Goal: Check status: Check status

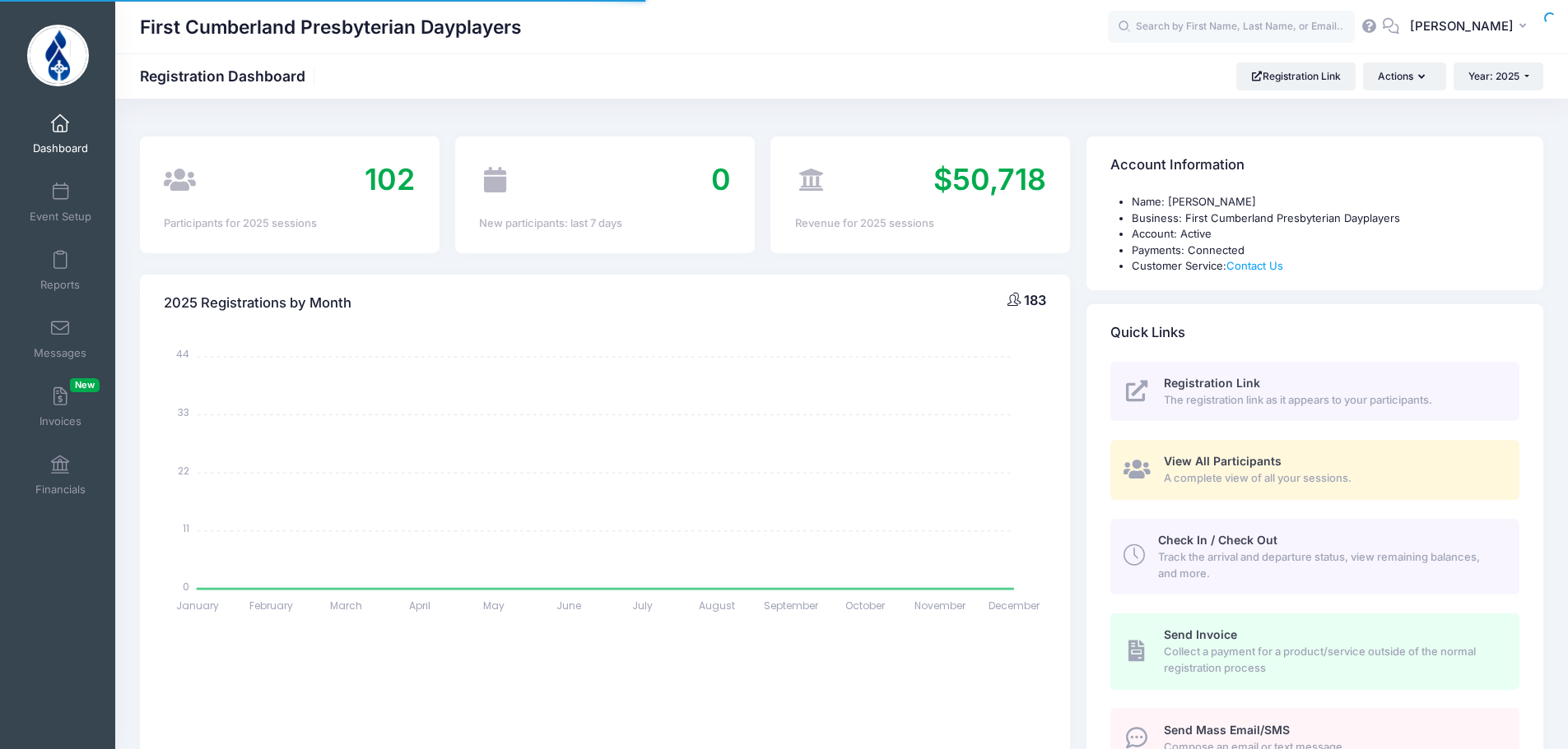
select select
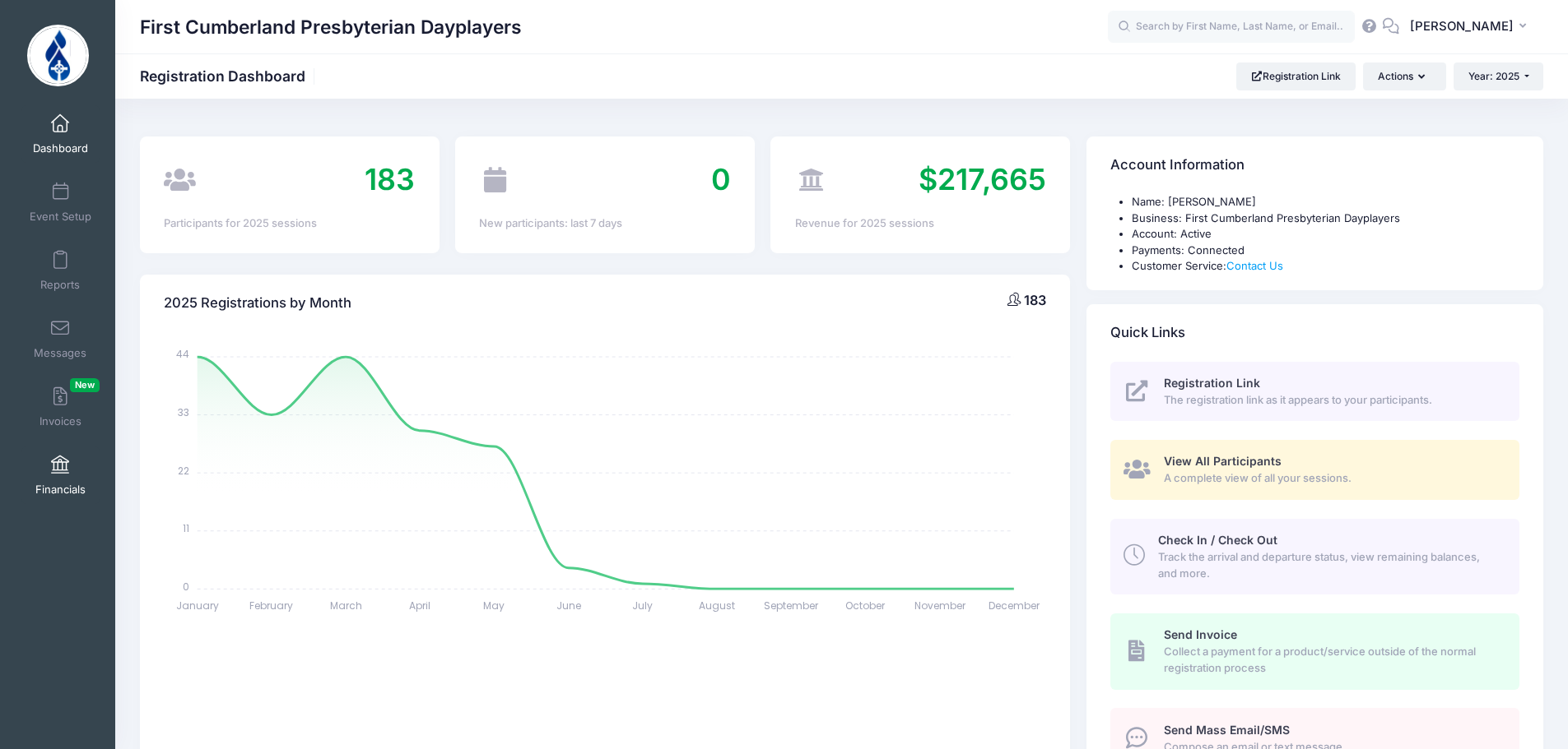
click at [63, 475] on link "Financials" at bounding box center [60, 476] width 78 height 58
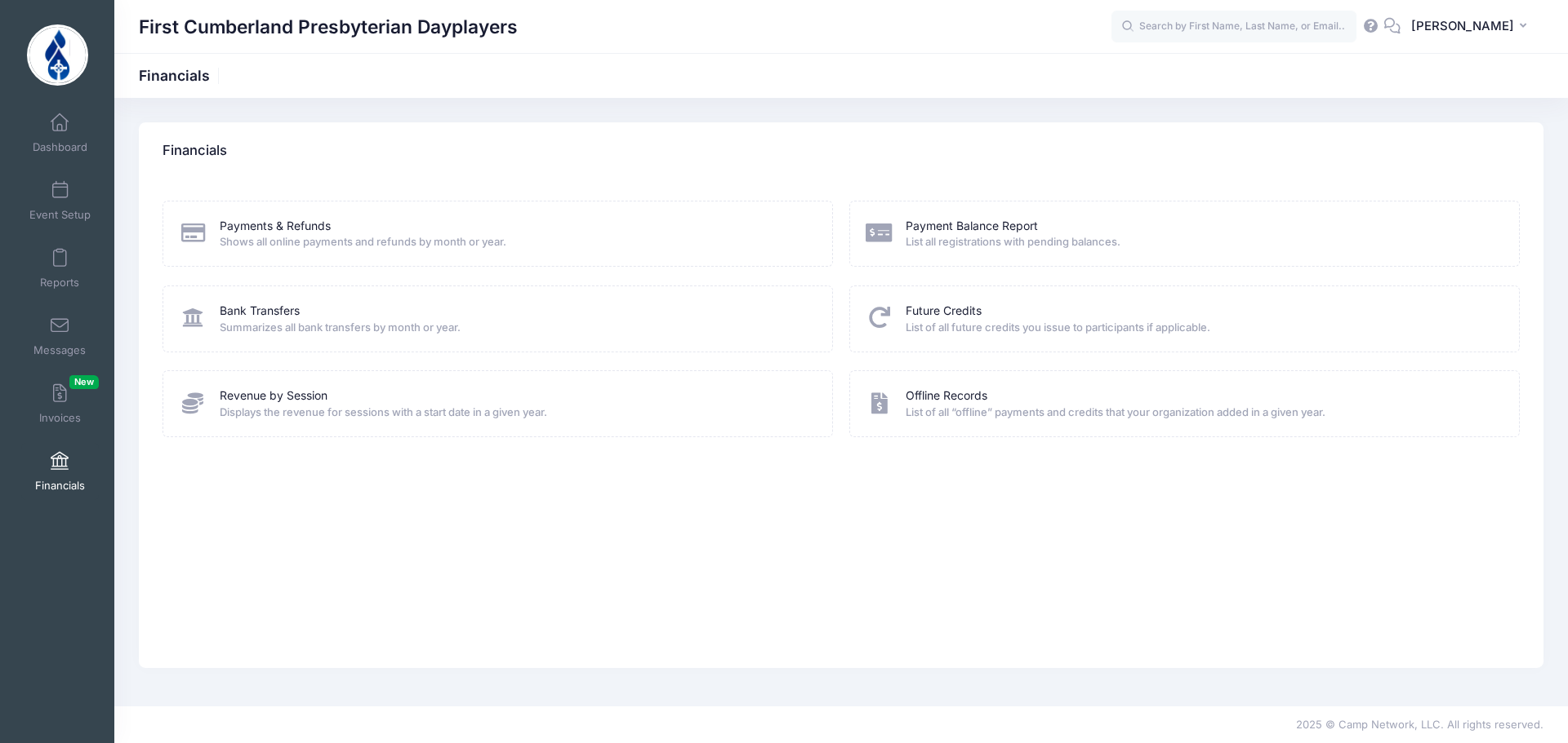
click at [252, 301] on div "Bank Transfers Summarizes all bank transfers by month or year." at bounding box center [497, 318] width 670 height 66
click at [253, 332] on span "Summarizes all bank transfers by month or year." at bounding box center [515, 327] width 592 height 16
click at [253, 314] on link "Bank Transfers" at bounding box center [260, 311] width 80 height 17
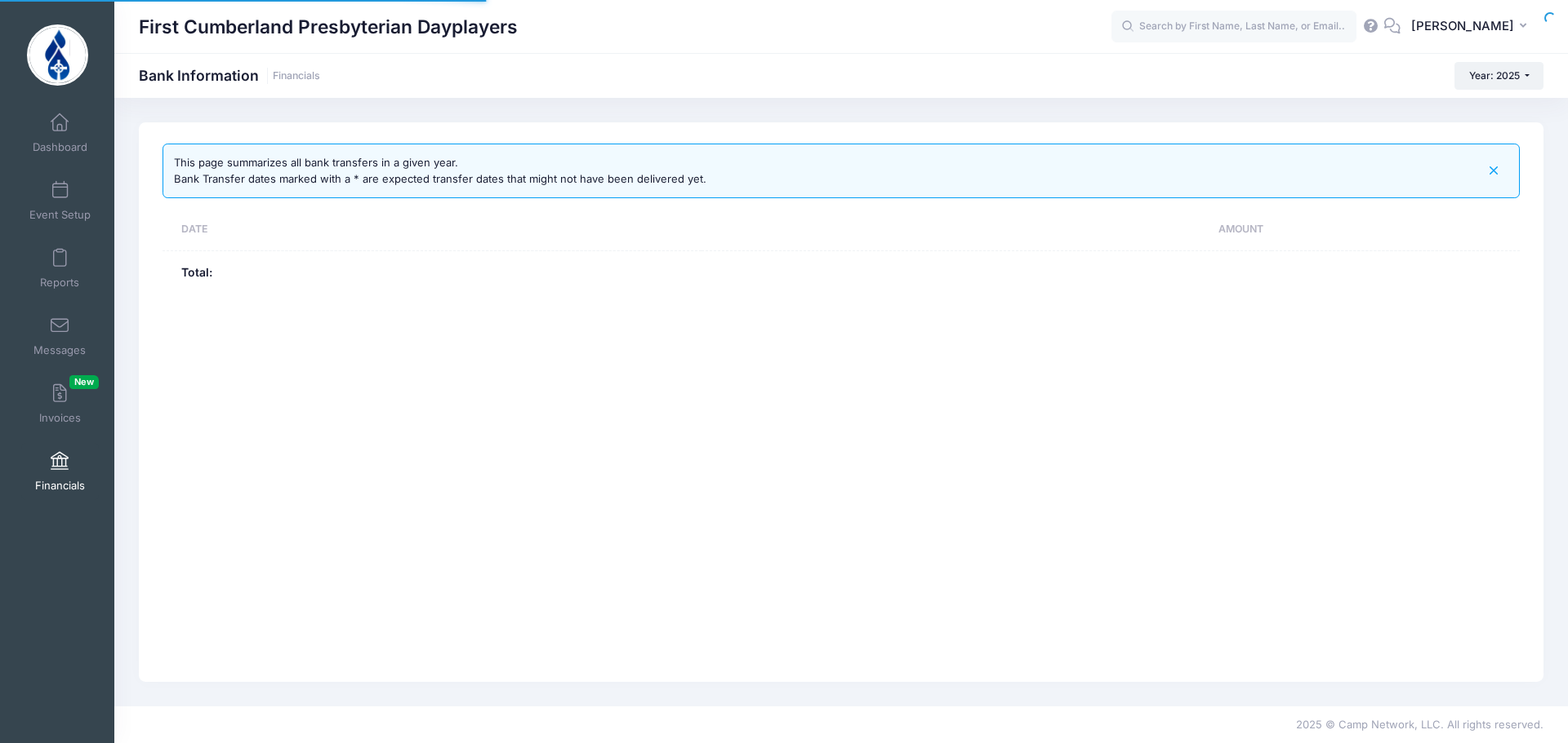
select select "10"
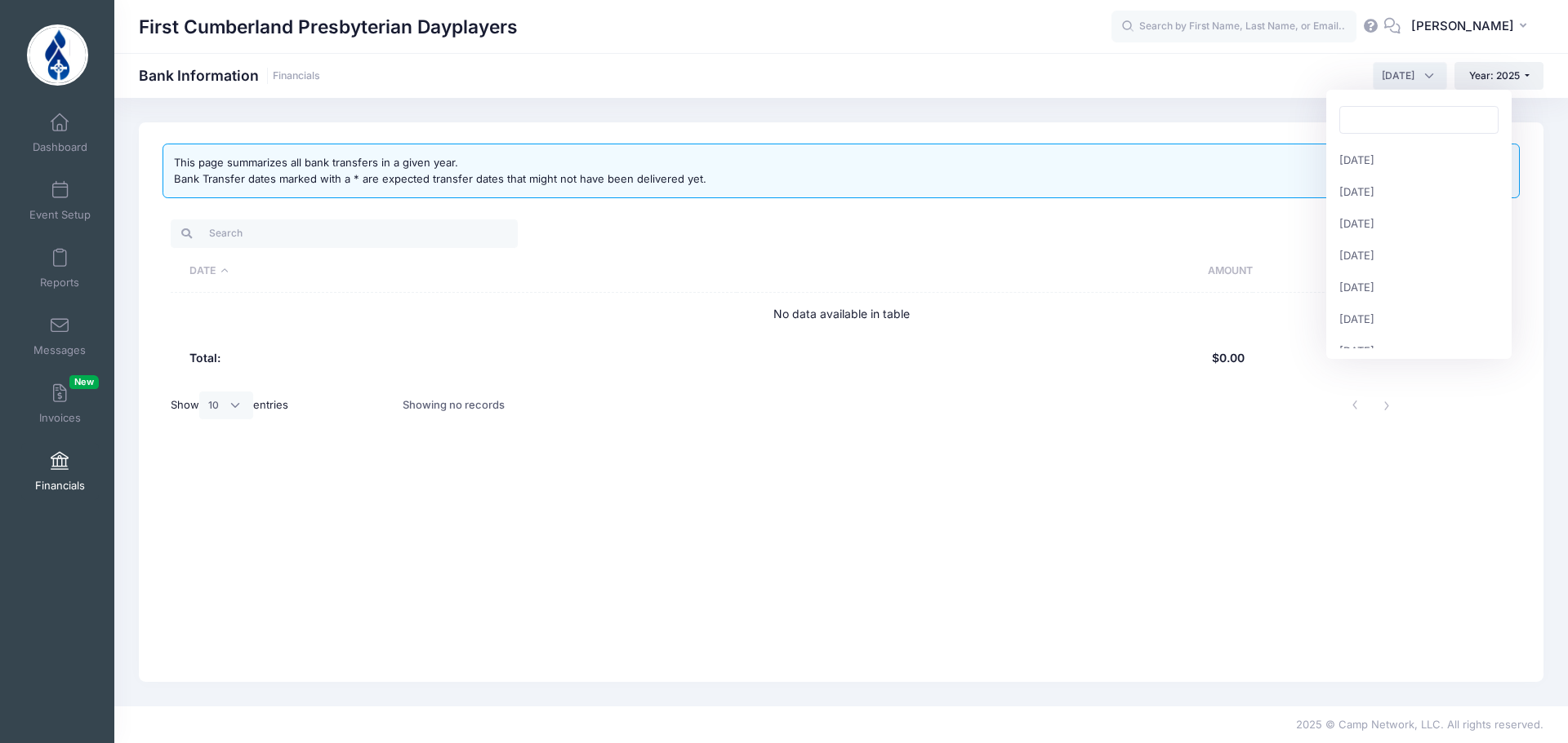
click at [1427, 70] on span "[DATE]" at bounding box center [1410, 75] width 74 height 28
click at [1432, 68] on span "[DATE]" at bounding box center [1410, 75] width 74 height 28
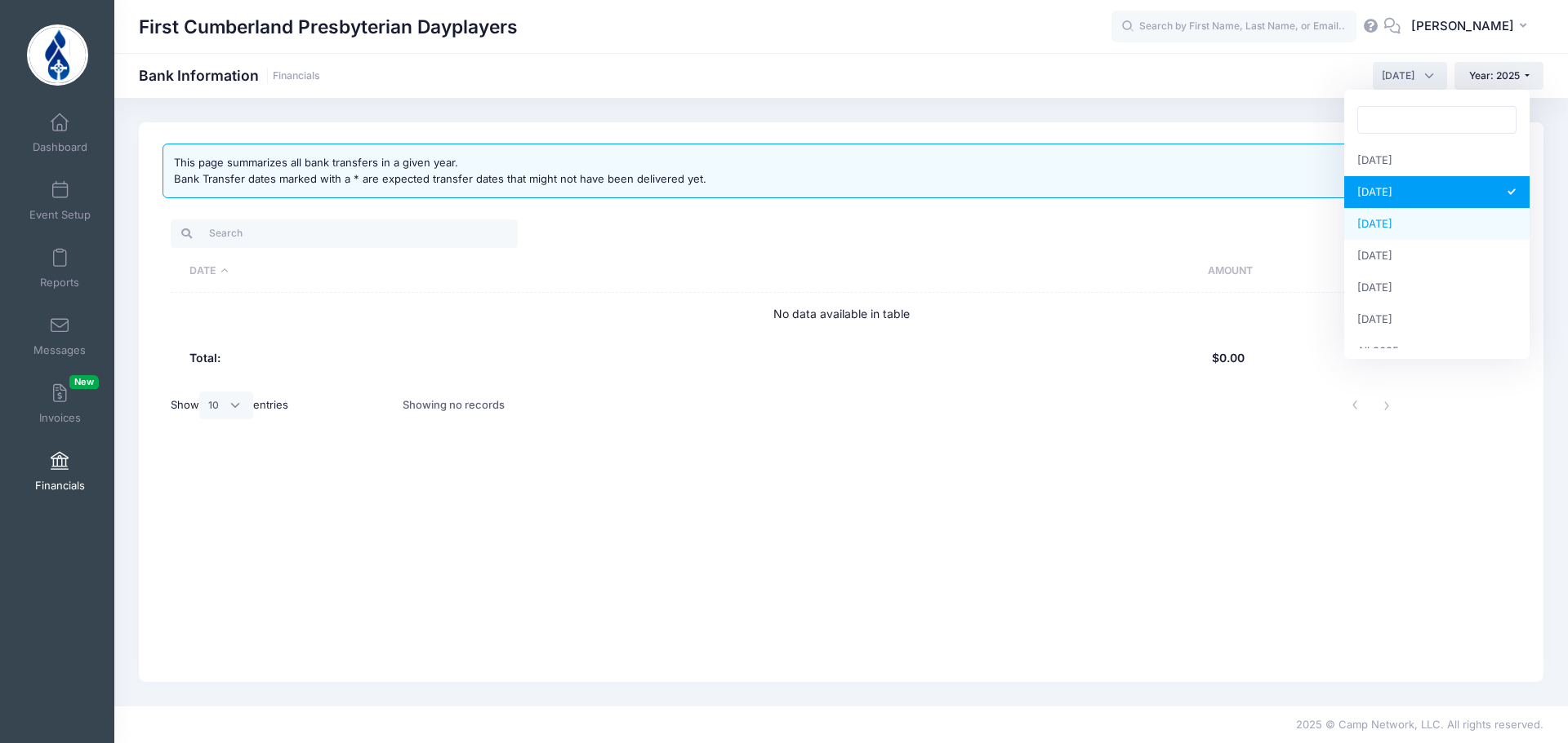
select select "9"
